Goal: Check status: Check status

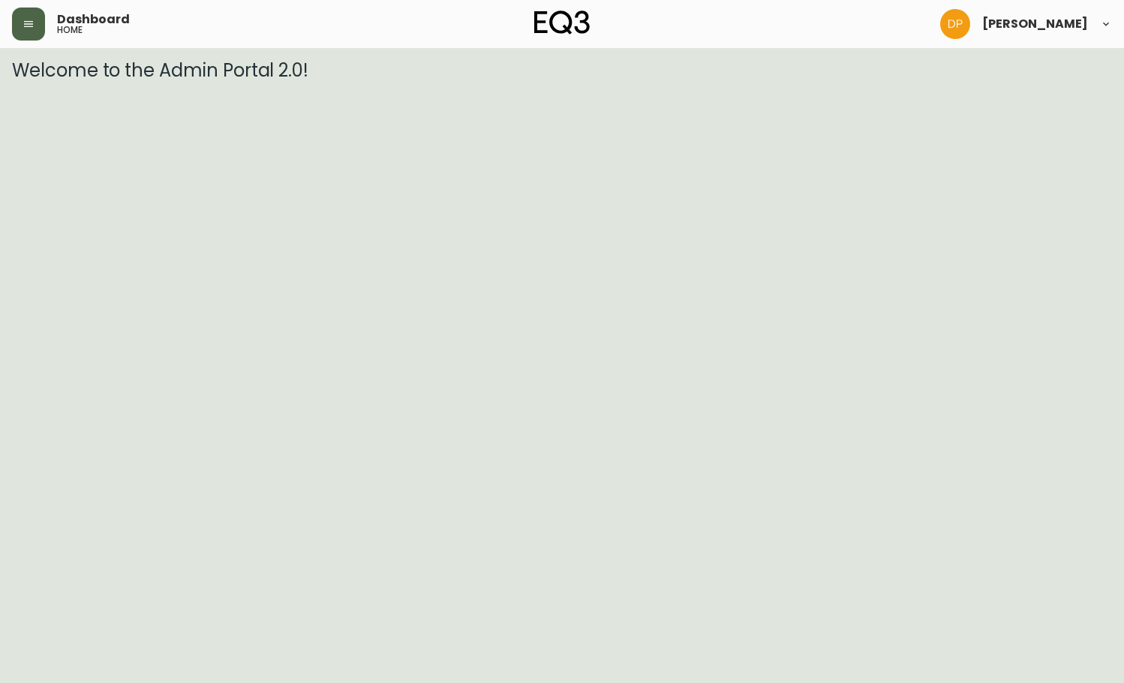
click at [18, 25] on button "button" at bounding box center [28, 24] width 33 height 33
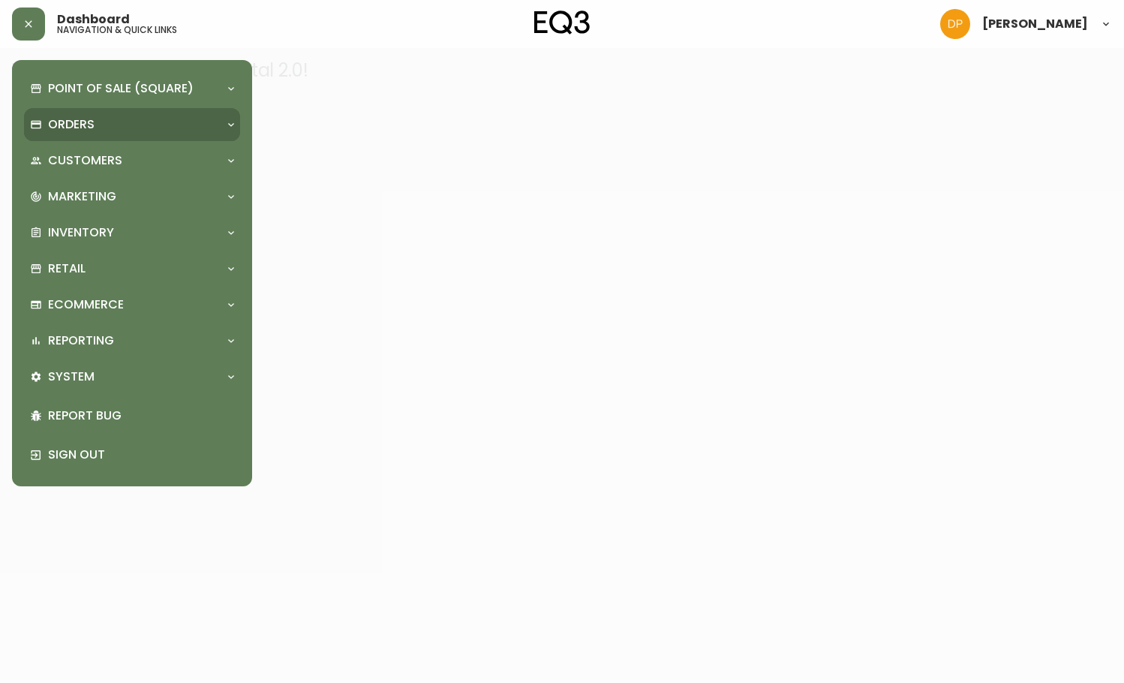
click at [155, 121] on div "Orders" at bounding box center [124, 124] width 189 height 17
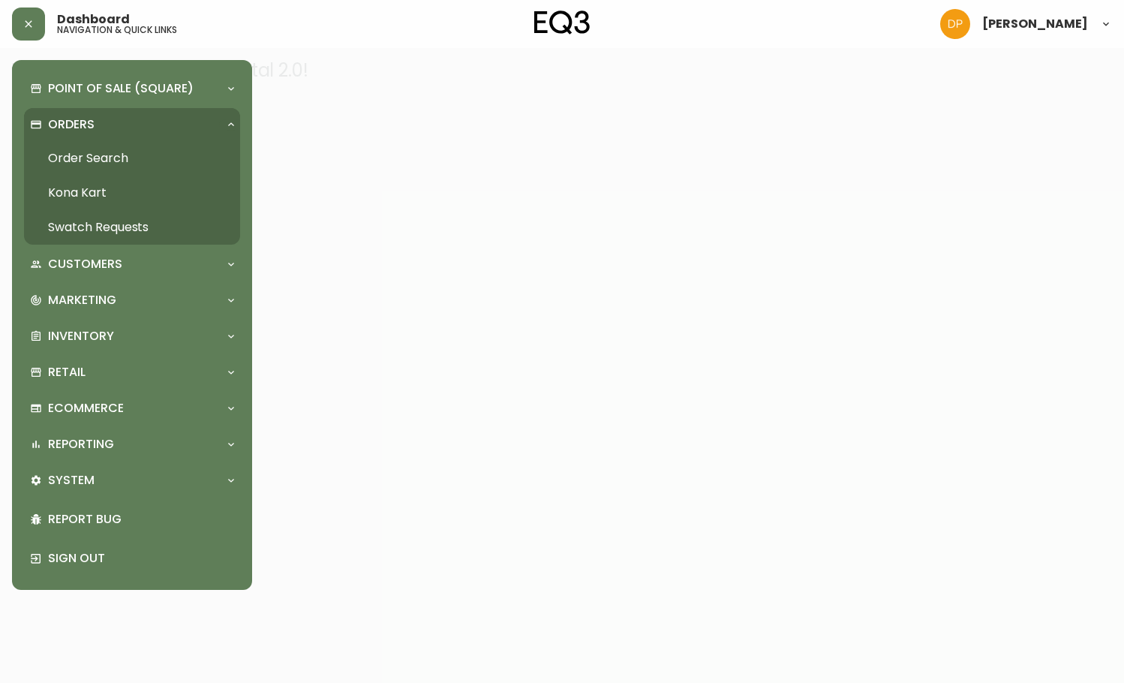
click at [152, 158] on link "Order Search" at bounding box center [132, 158] width 216 height 35
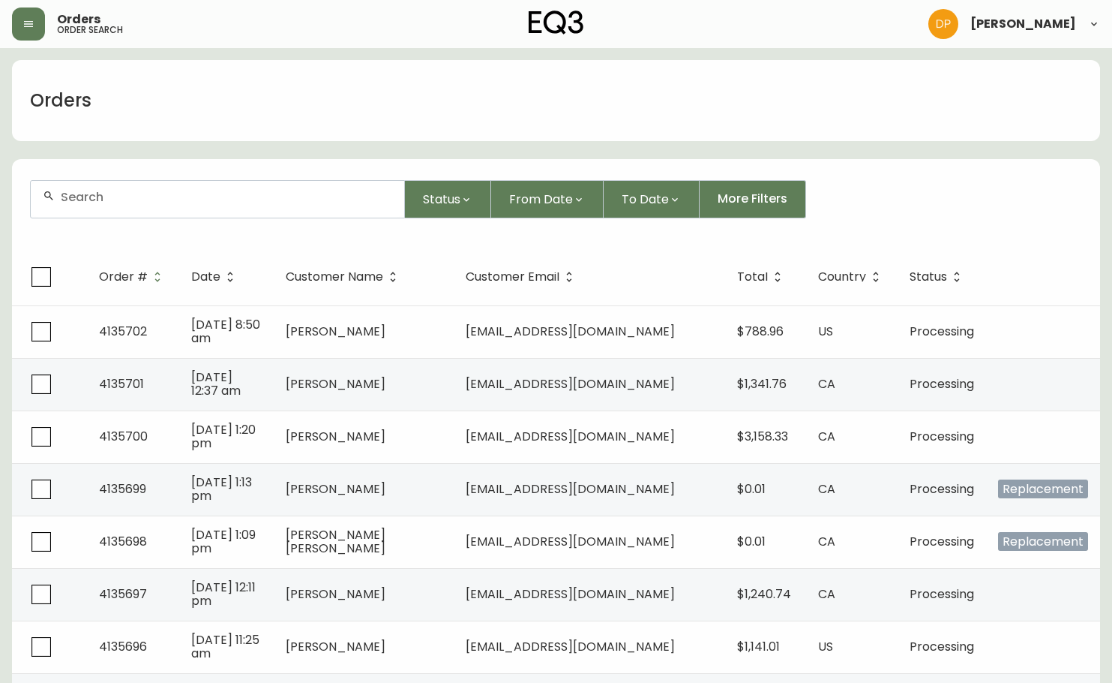
click at [166, 192] on input "text" at bounding box center [227, 197] width 332 height 14
paste input "4135578"
type input "4135578"
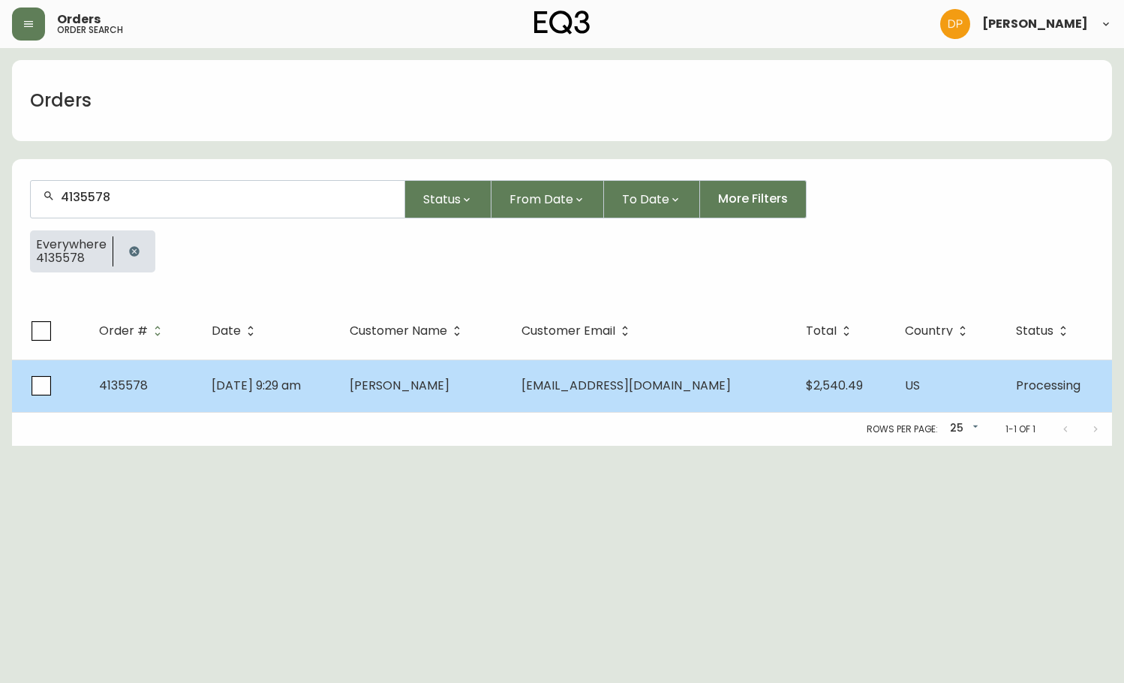
click at [322, 371] on td "[DATE] 9:29 am" at bounding box center [269, 385] width 138 height 53
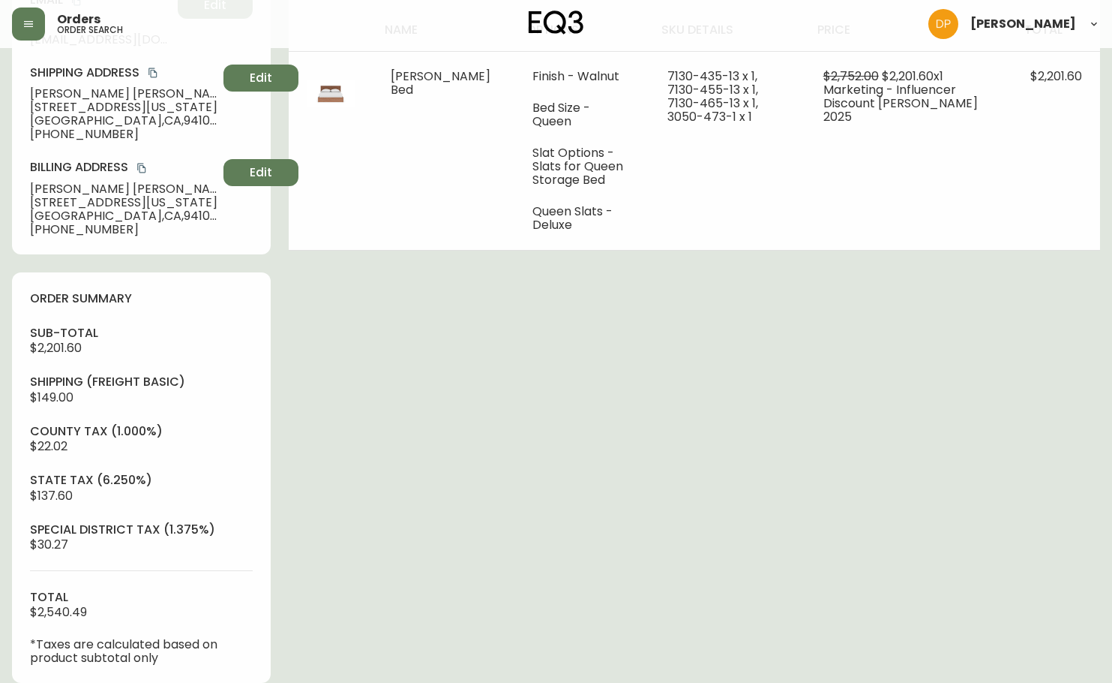
type input "Processing"
select select "PROCESSING"
